Goal: Information Seeking & Learning: Learn about a topic

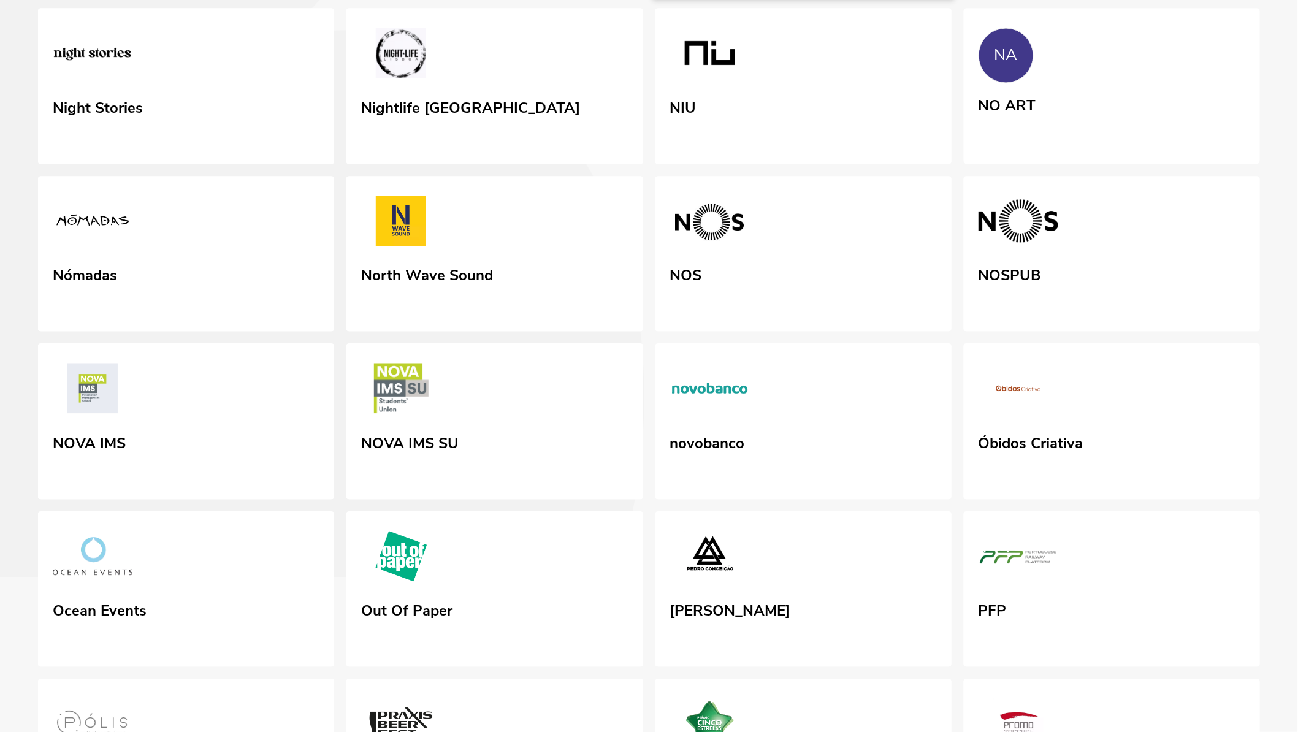
scroll to position [2174, 0]
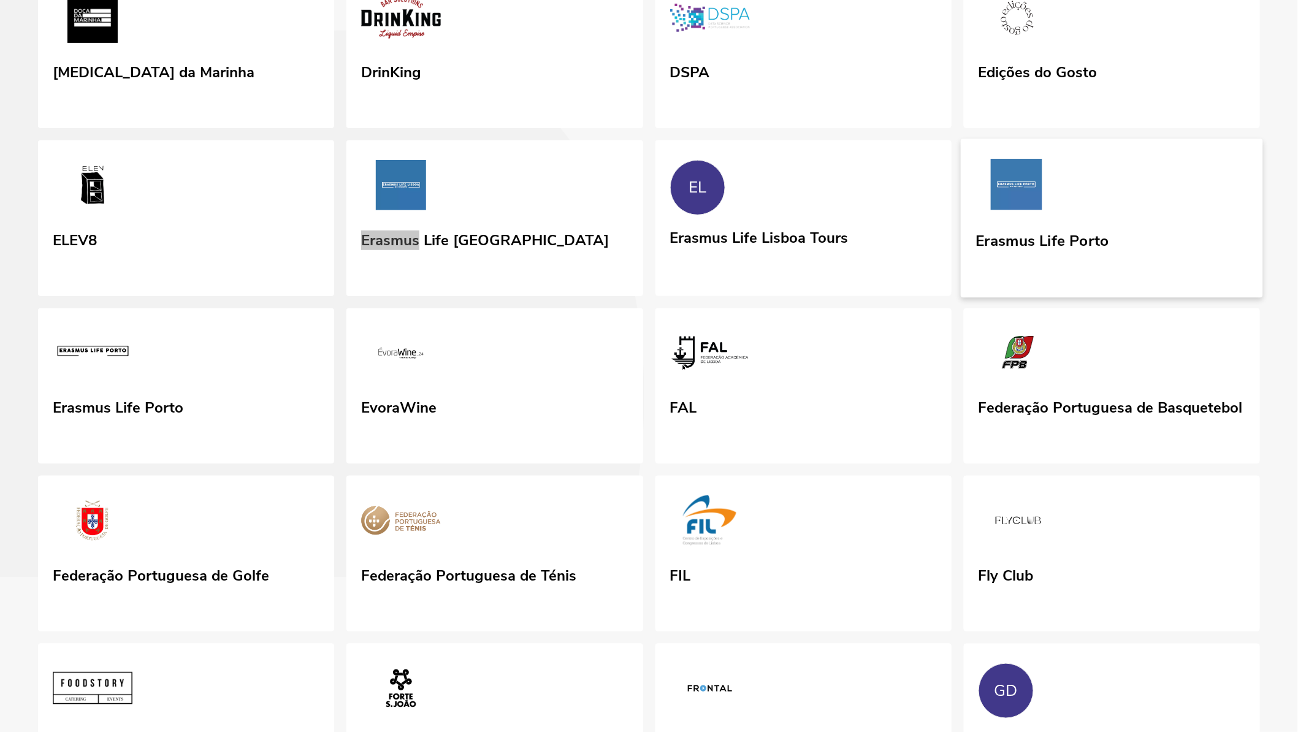
click at [1044, 215] on img at bounding box center [1017, 187] width 82 height 56
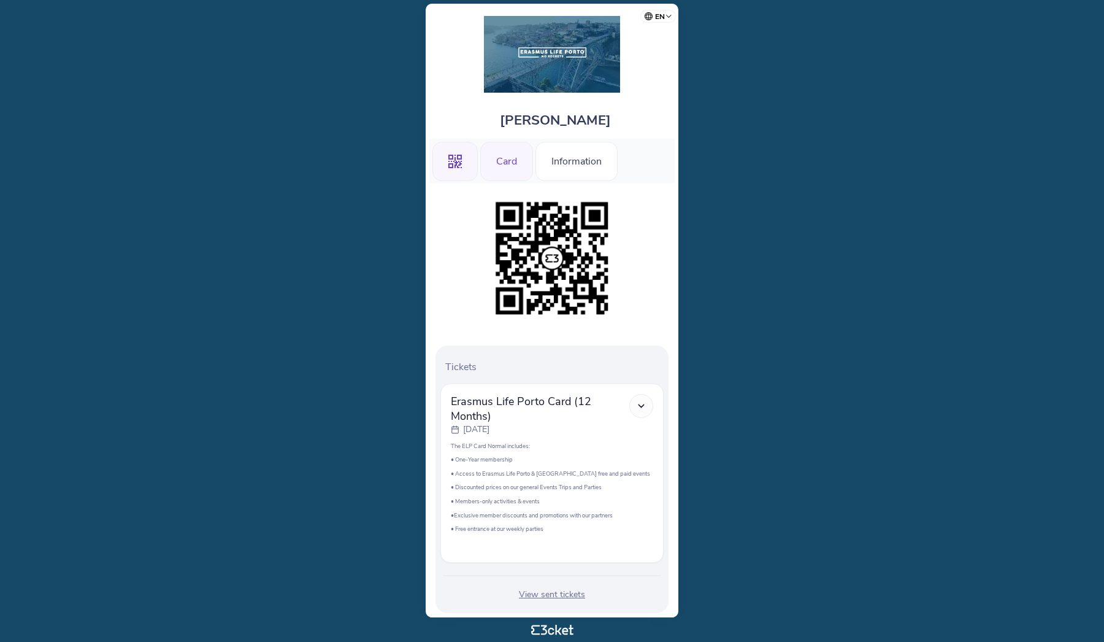
click at [495, 161] on div "Card" at bounding box center [506, 161] width 53 height 39
click at [508, 144] on div "Card" at bounding box center [506, 161] width 53 height 39
click at [496, 147] on div "Card" at bounding box center [506, 161] width 53 height 39
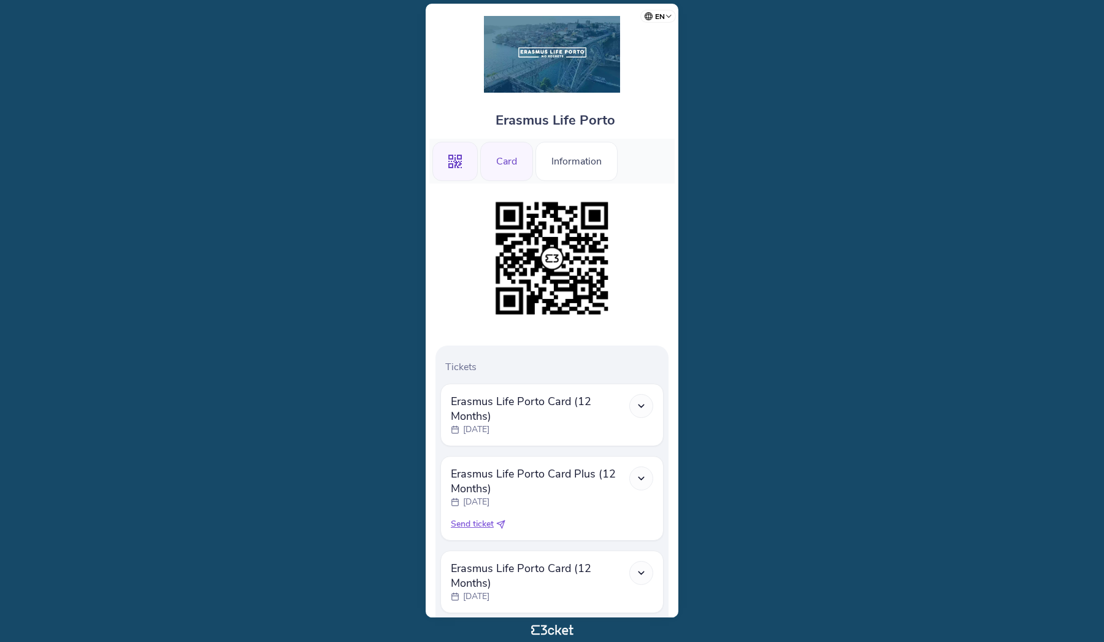
click at [515, 161] on div "Card" at bounding box center [506, 161] width 53 height 39
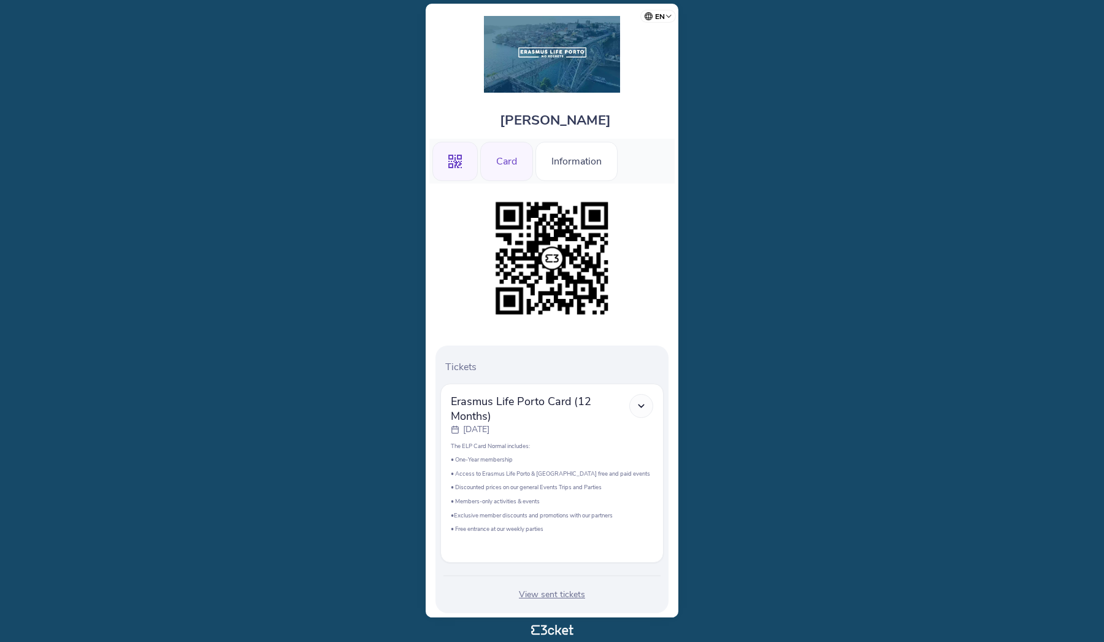
click at [518, 162] on div "Card" at bounding box center [506, 161] width 53 height 39
